Goal: Transaction & Acquisition: Purchase product/service

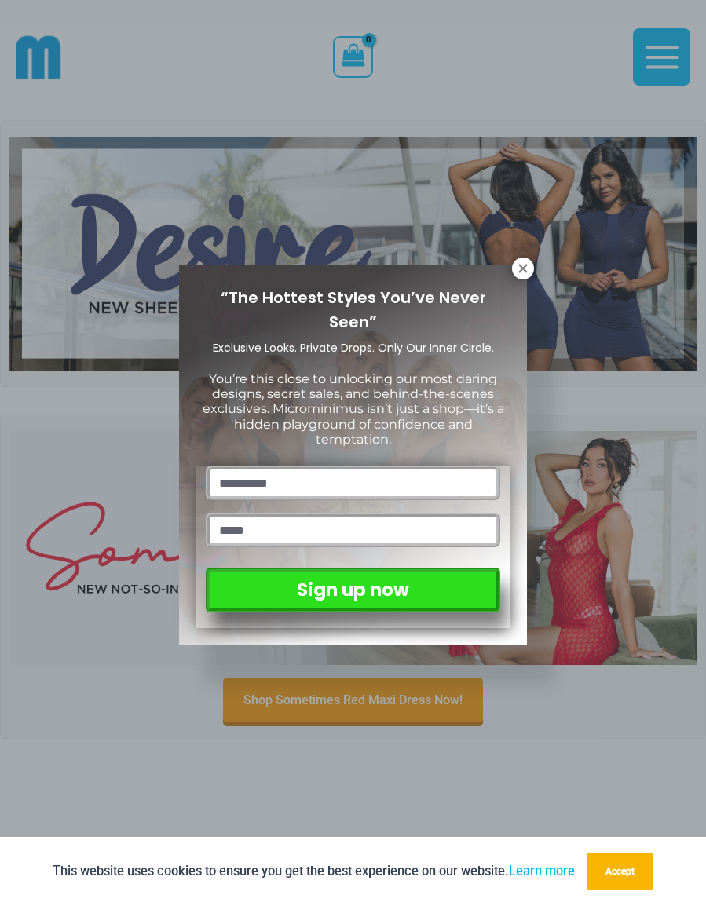
click at [522, 262] on icon at bounding box center [523, 268] width 14 height 14
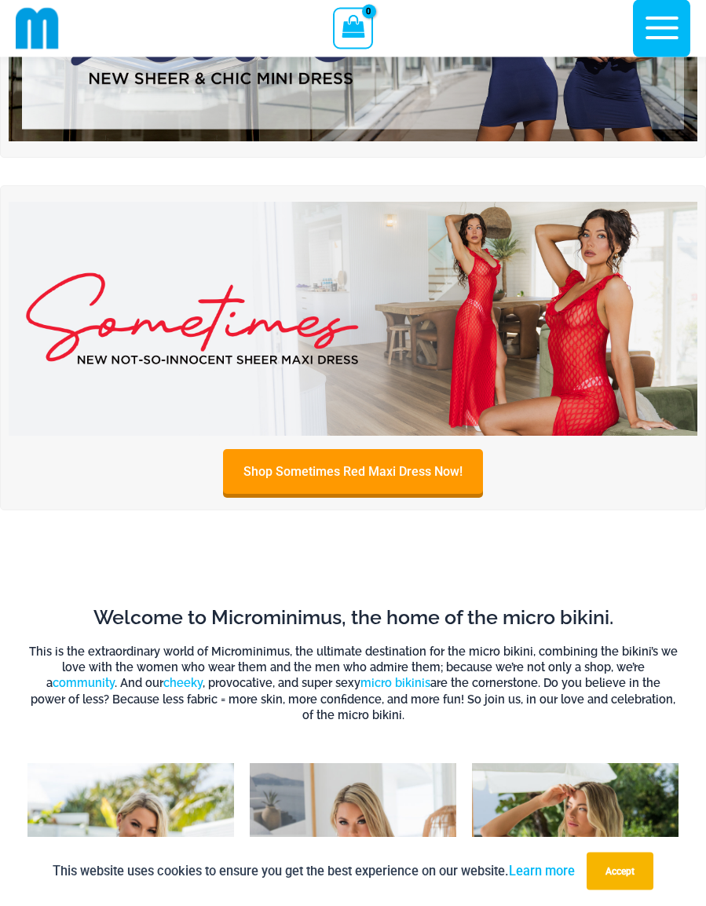
scroll to position [160, 0]
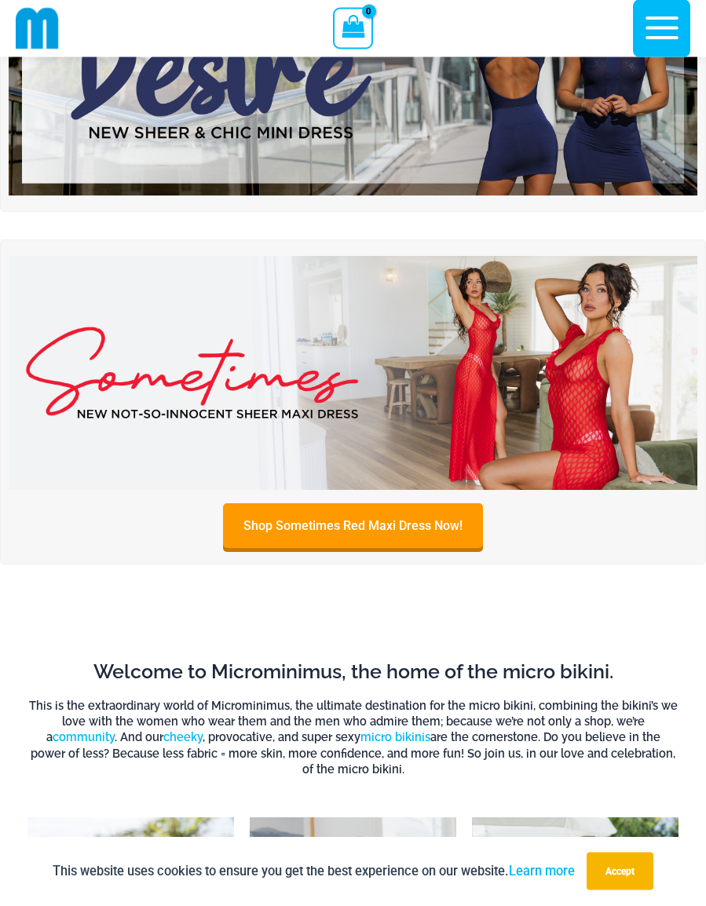
click at [579, 386] on img at bounding box center [353, 374] width 688 height 234
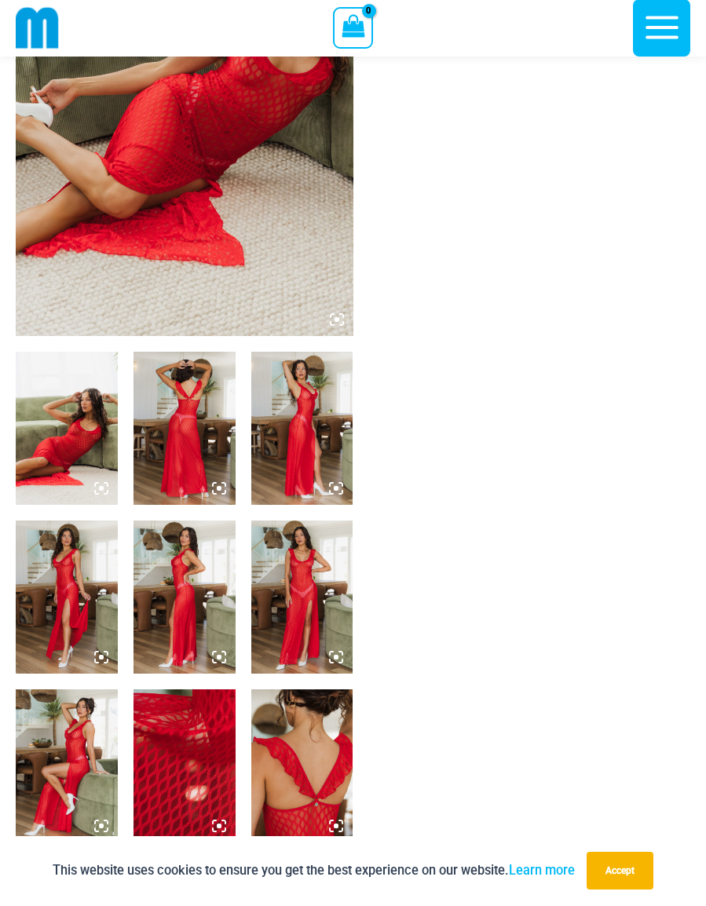
click at [60, 445] on img at bounding box center [67, 428] width 102 height 153
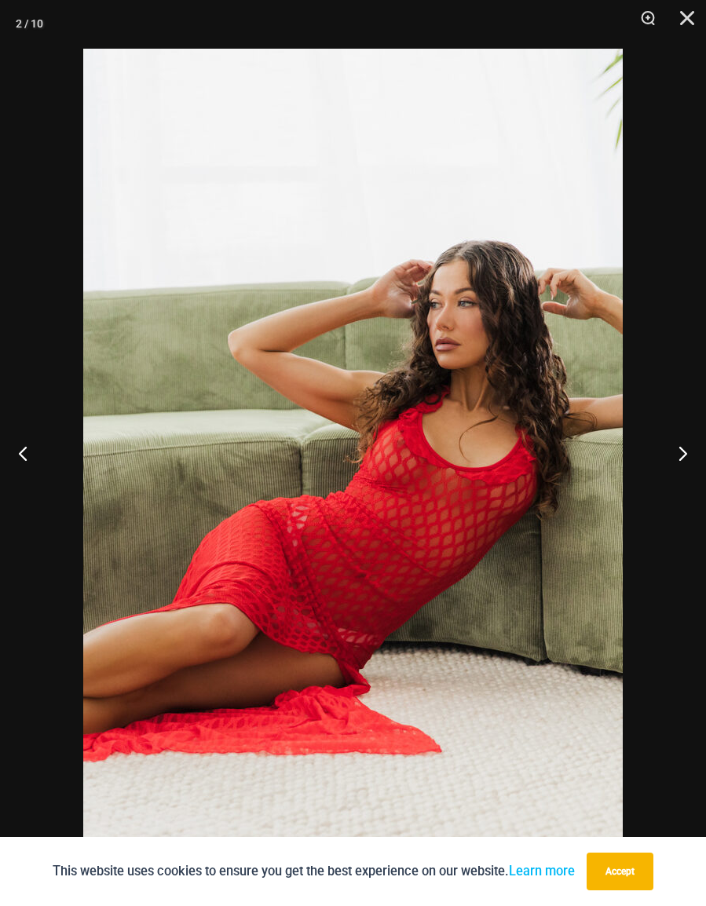
click at [687, 459] on button "Next" at bounding box center [676, 453] width 59 height 78
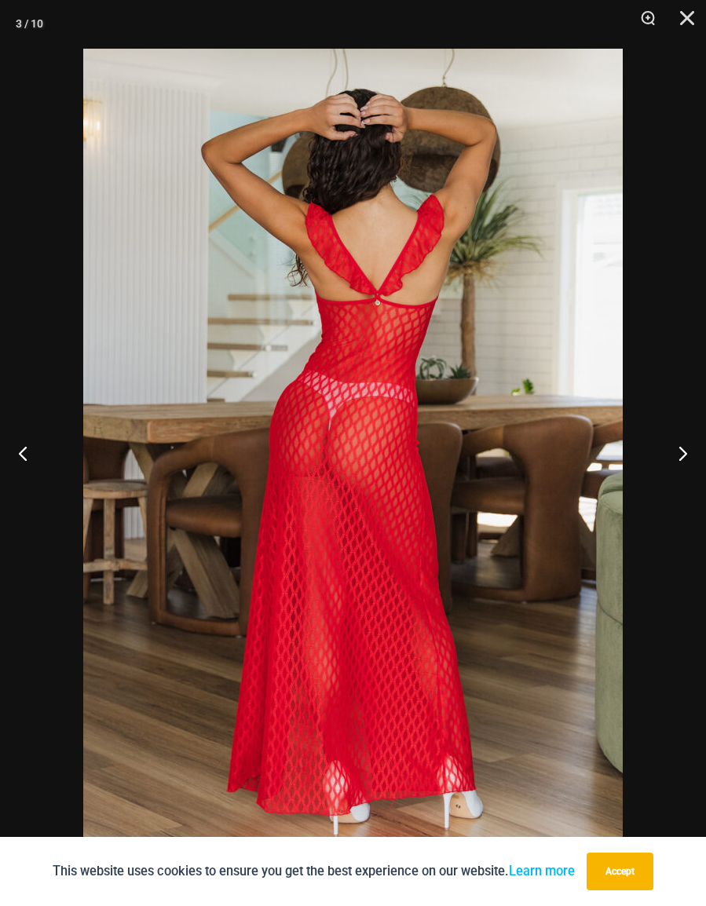
click at [679, 457] on button "Next" at bounding box center [676, 453] width 59 height 78
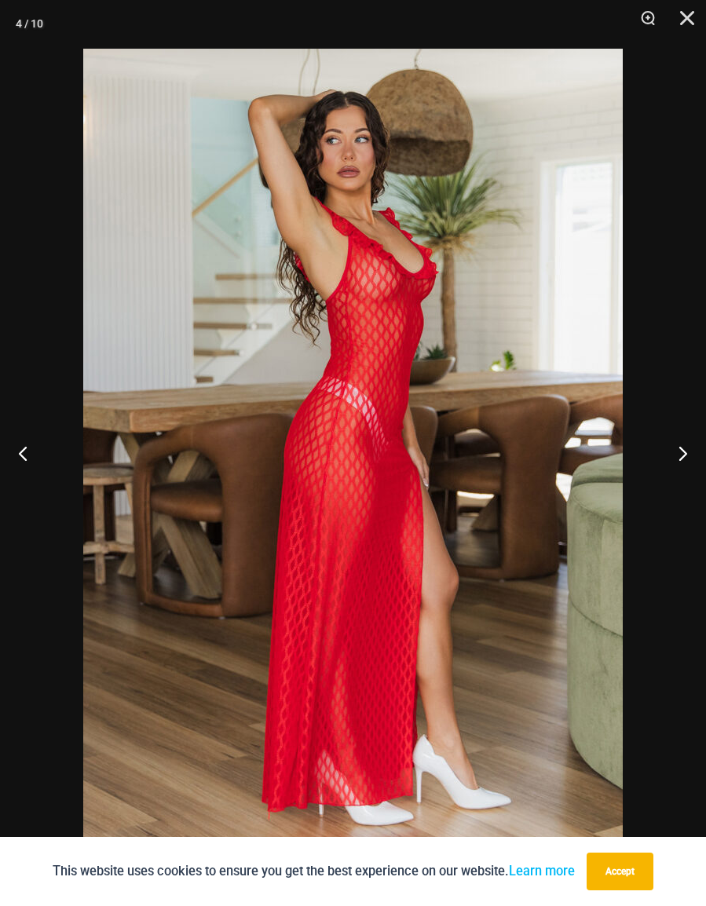
click at [677, 458] on button "Next" at bounding box center [676, 453] width 59 height 78
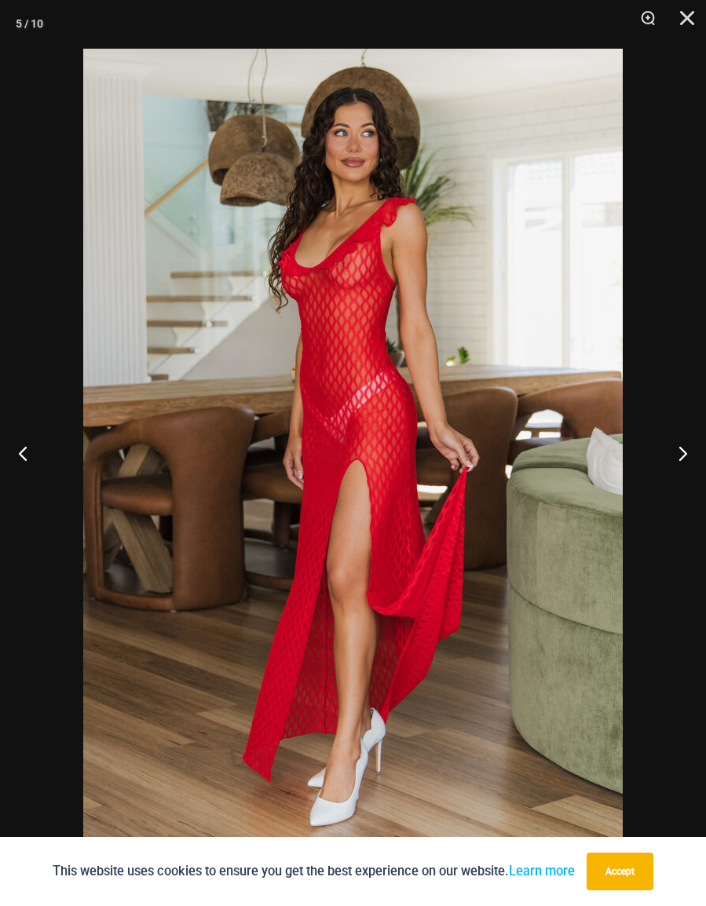
click at [678, 462] on button "Next" at bounding box center [676, 453] width 59 height 78
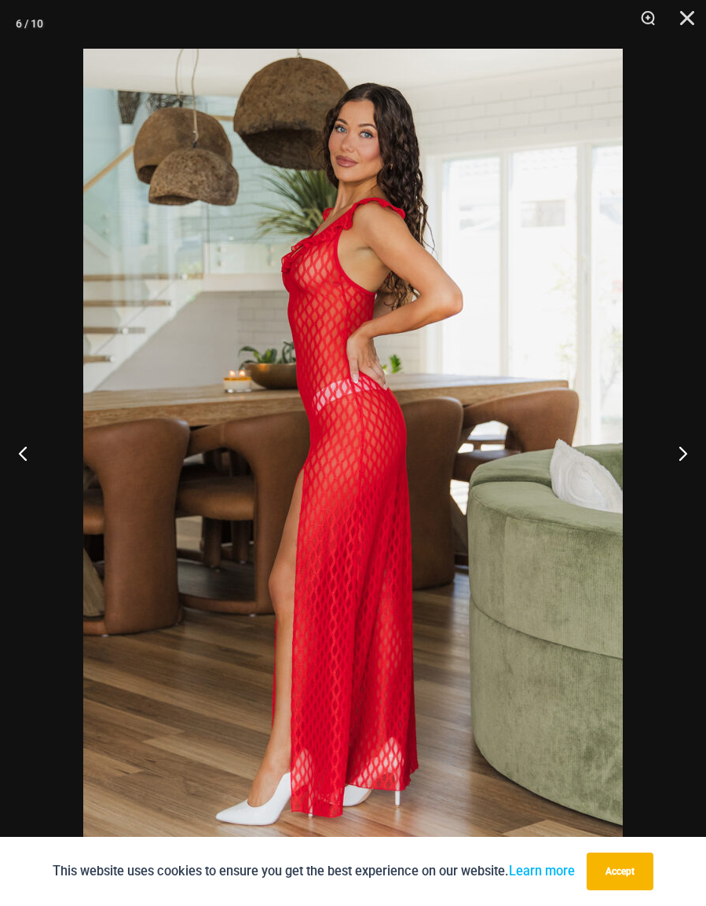
click at [678, 463] on button "Next" at bounding box center [676, 453] width 59 height 78
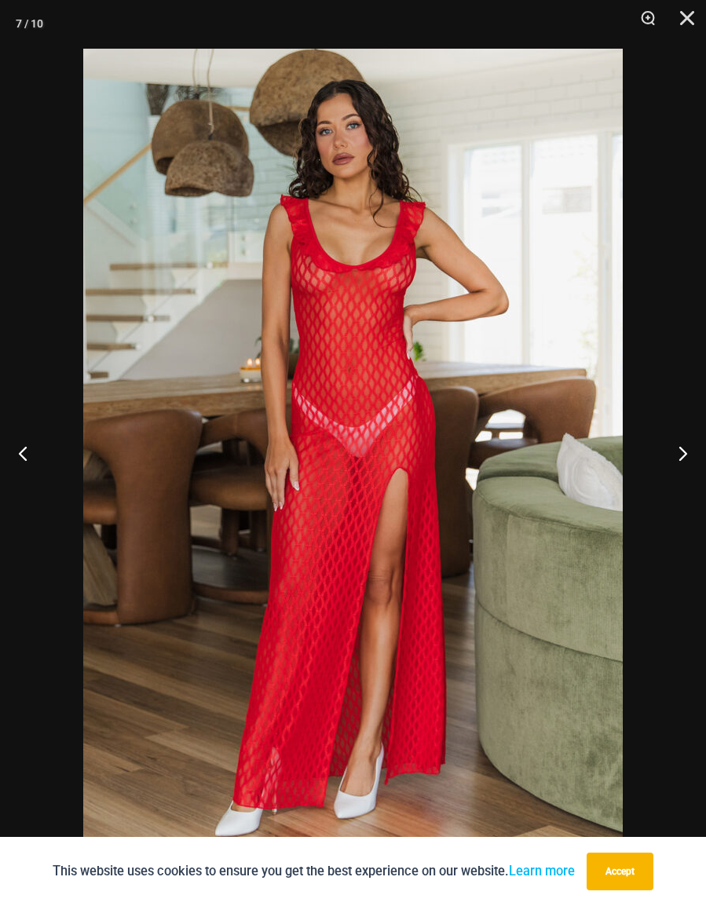
click at [677, 460] on button "Next" at bounding box center [676, 453] width 59 height 78
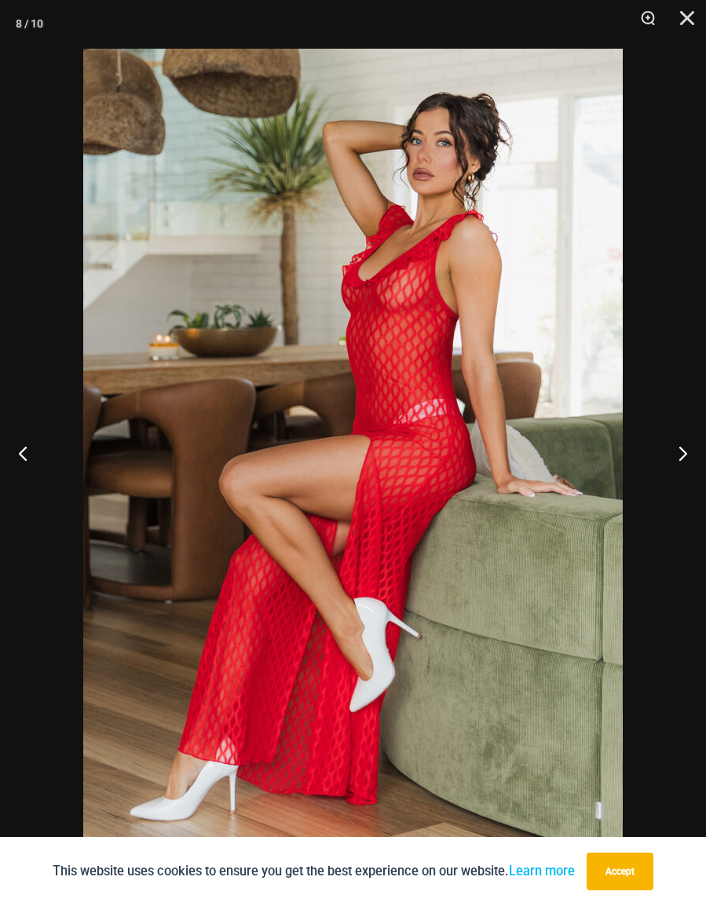
click at [677, 461] on button "Next" at bounding box center [676, 453] width 59 height 78
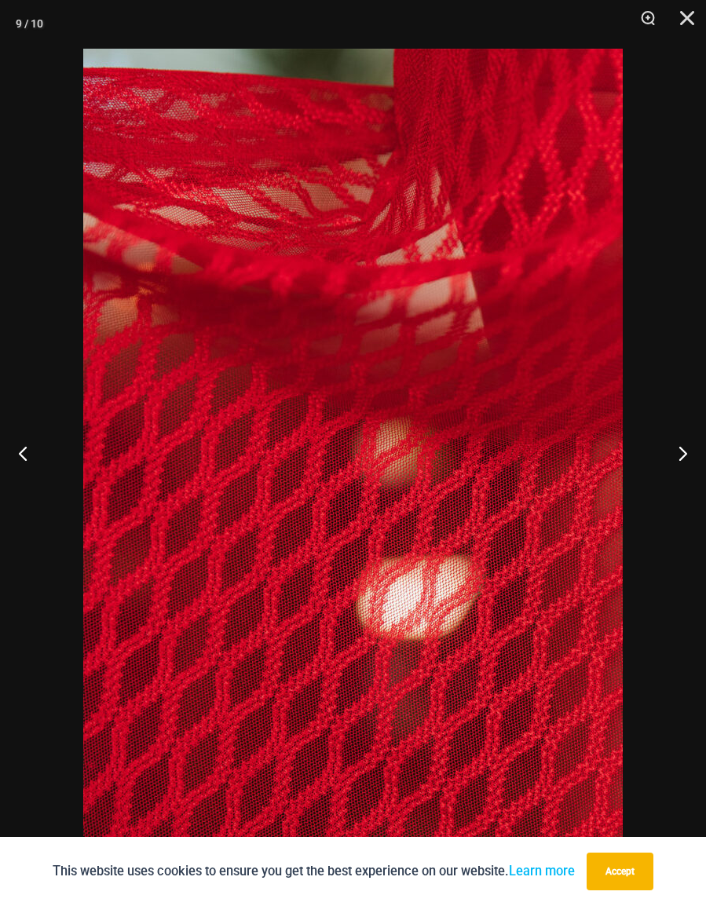
click at [676, 461] on button "Next" at bounding box center [676, 453] width 59 height 78
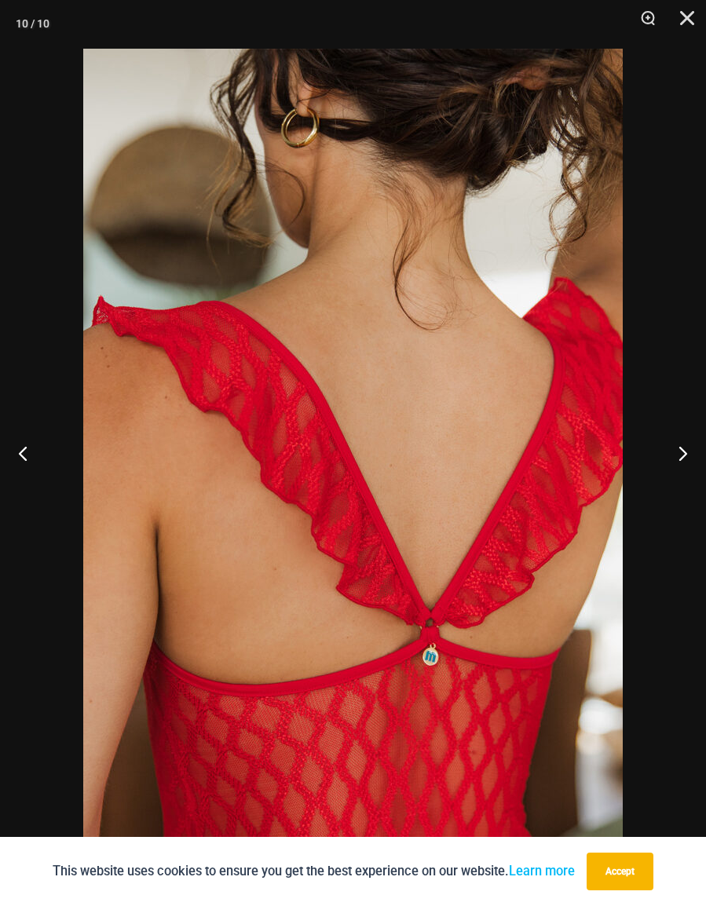
click at [673, 459] on button "Next" at bounding box center [676, 453] width 59 height 78
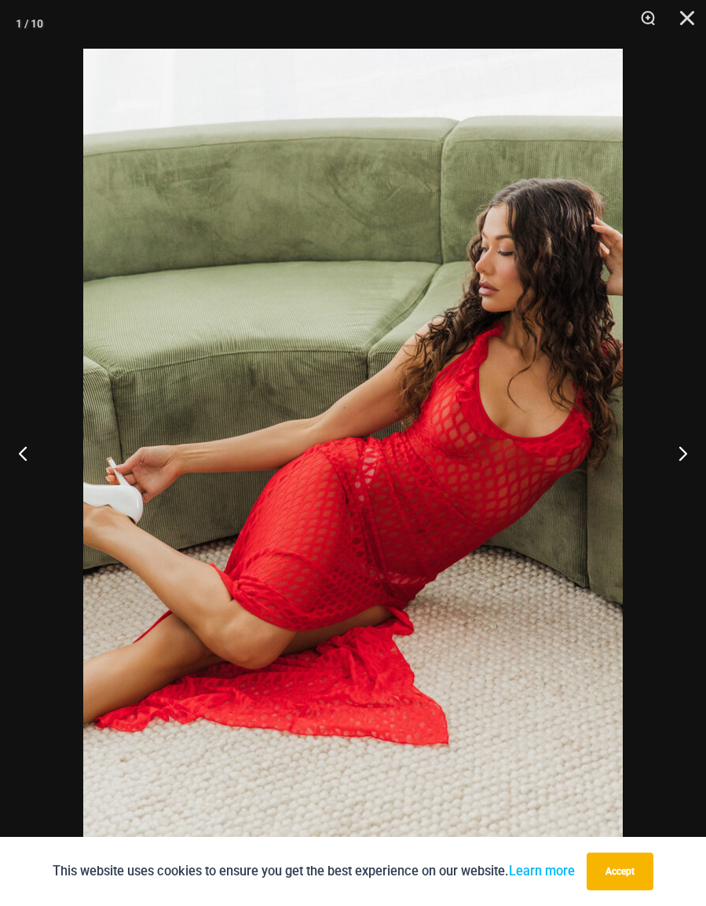
click at [674, 459] on button "Next" at bounding box center [676, 453] width 59 height 78
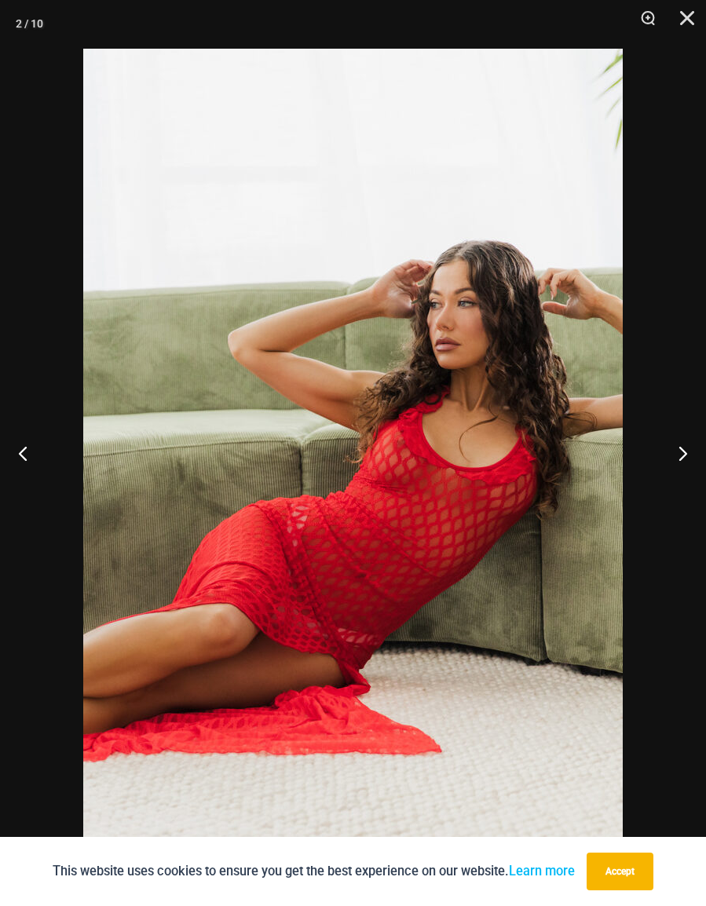
click at [675, 459] on button "Next" at bounding box center [676, 453] width 59 height 78
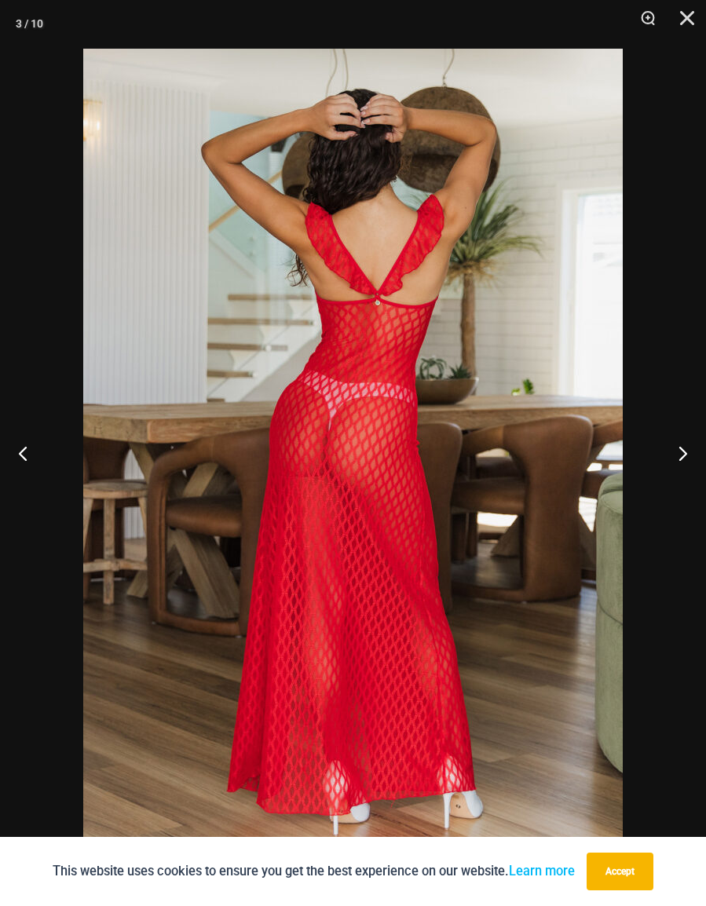
click at [675, 459] on button "Next" at bounding box center [676, 453] width 59 height 78
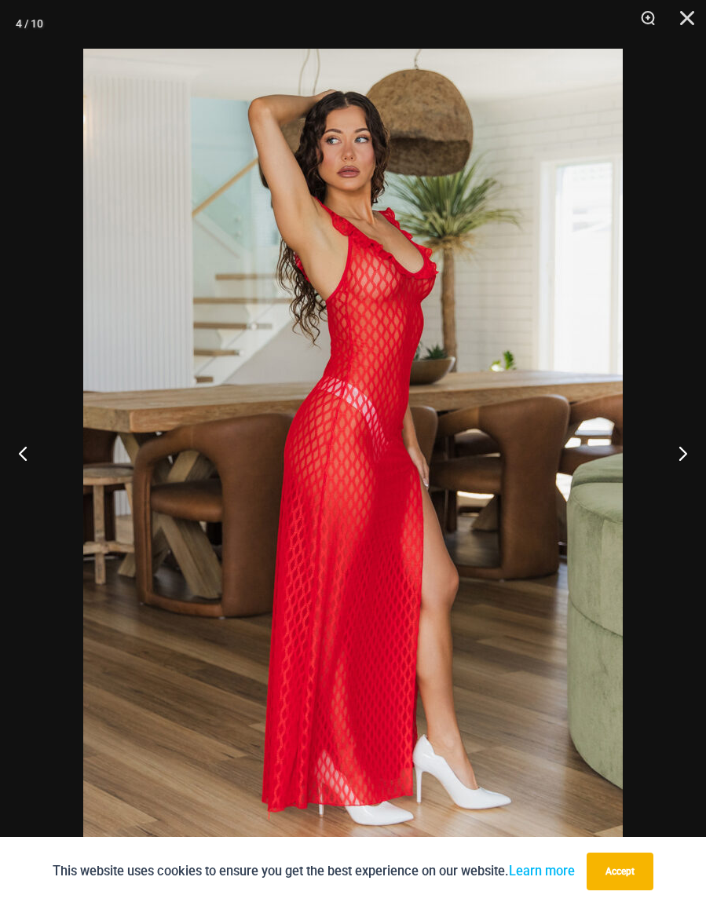
click at [675, 458] on button "Next" at bounding box center [676, 453] width 59 height 78
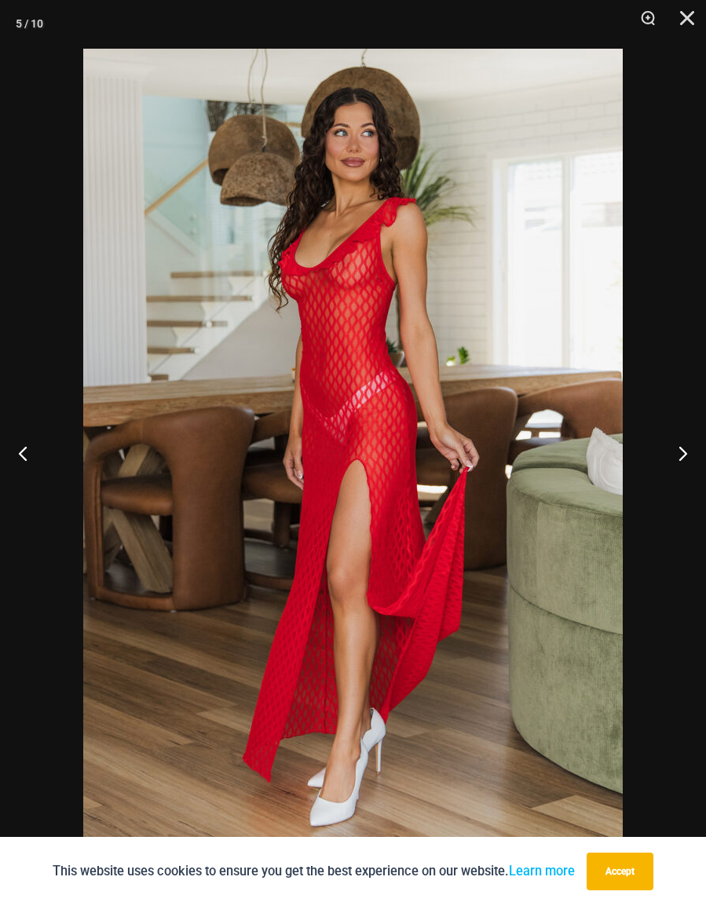
click at [688, 15] on button "Close" at bounding box center [681, 23] width 39 height 47
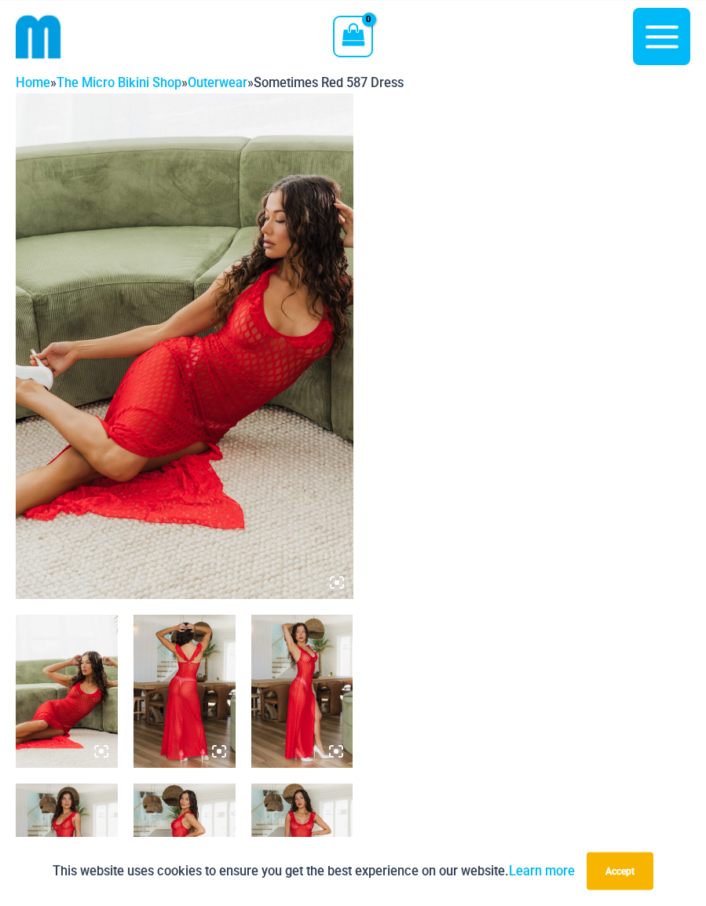
scroll to position [0, 0]
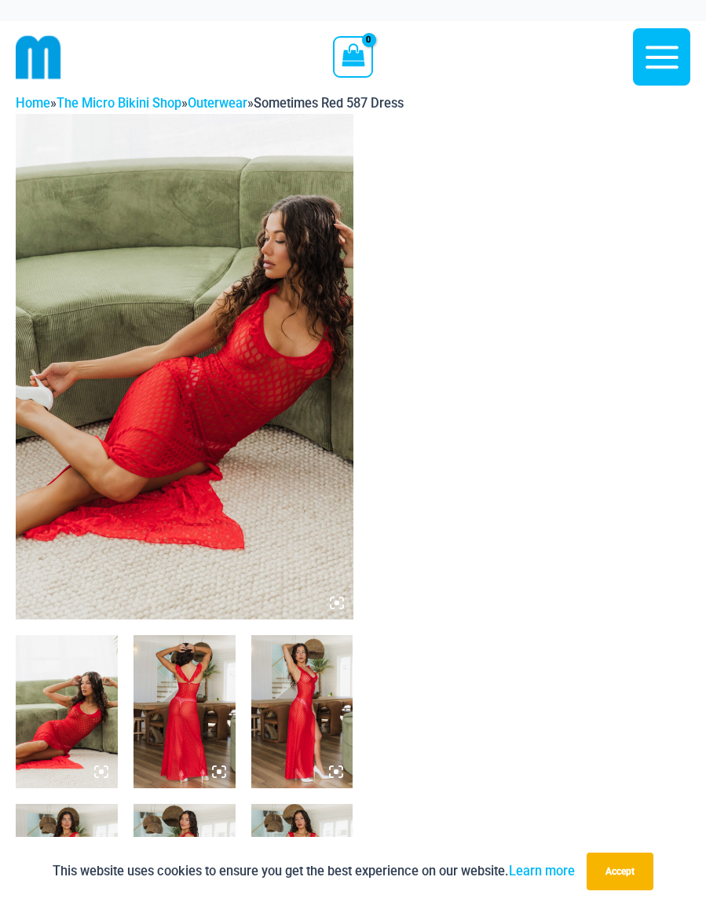
click at [228, 105] on link "Outerwear" at bounding box center [218, 103] width 60 height 15
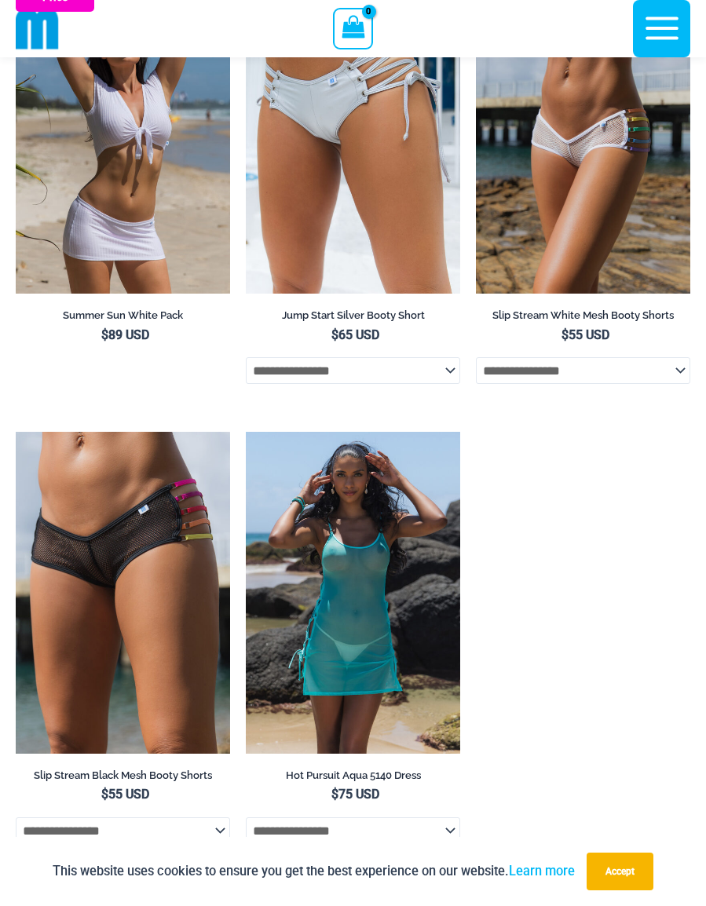
scroll to position [4373, 0]
